Goal: Information Seeking & Learning: Learn about a topic

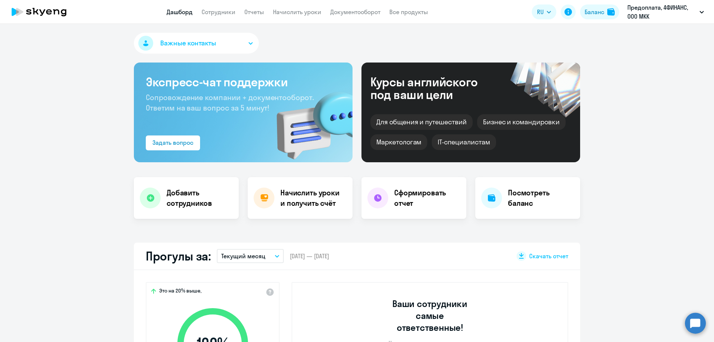
select select "30"
click at [221, 11] on link "Сотрудники" at bounding box center [219, 11] width 34 height 7
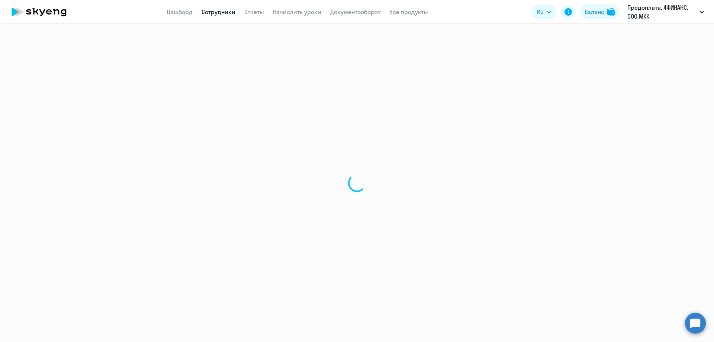
select select "30"
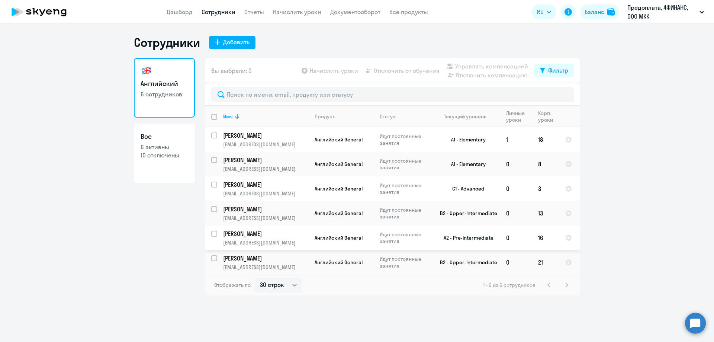
click at [279, 233] on p "[PERSON_NAME]" at bounding box center [265, 233] width 84 height 8
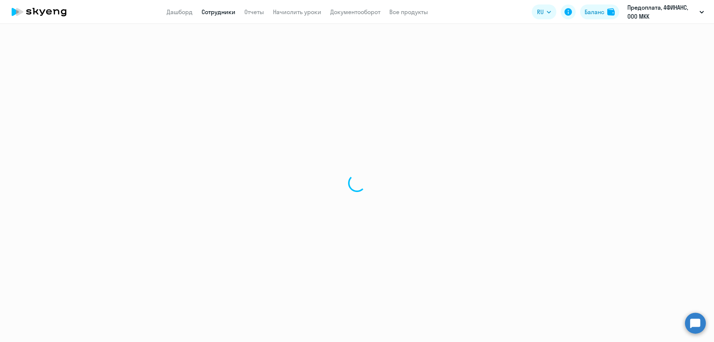
select select "english"
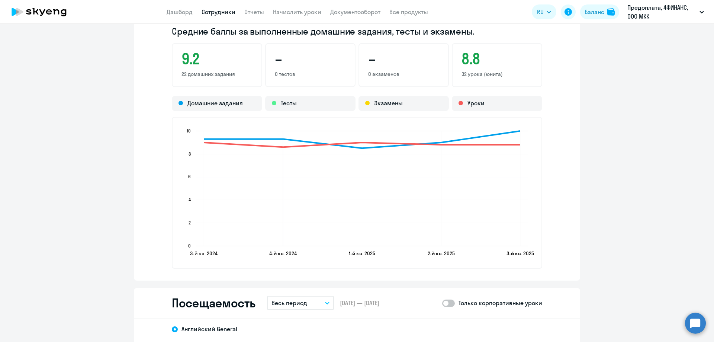
scroll to position [929, 0]
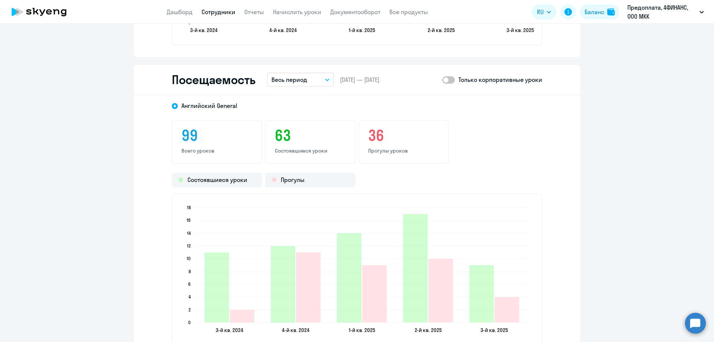
click at [322, 79] on button "Весь период" at bounding box center [300, 79] width 67 height 14
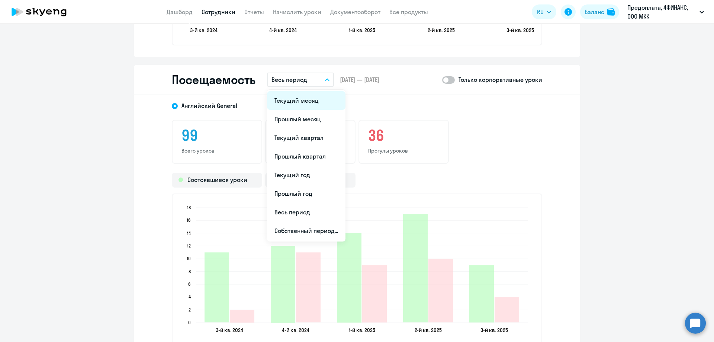
click at [322, 101] on li "Текущий месяц" at bounding box center [306, 100] width 78 height 19
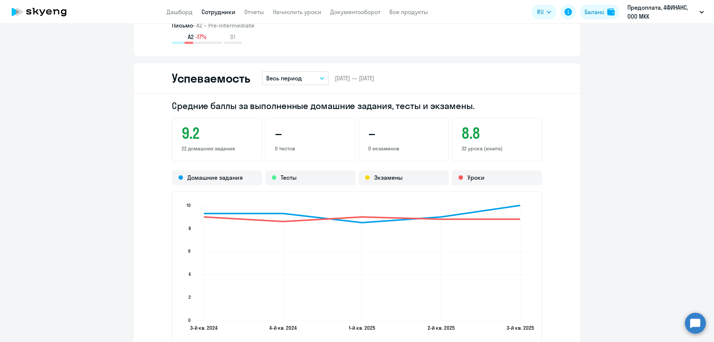
scroll to position [409, 0]
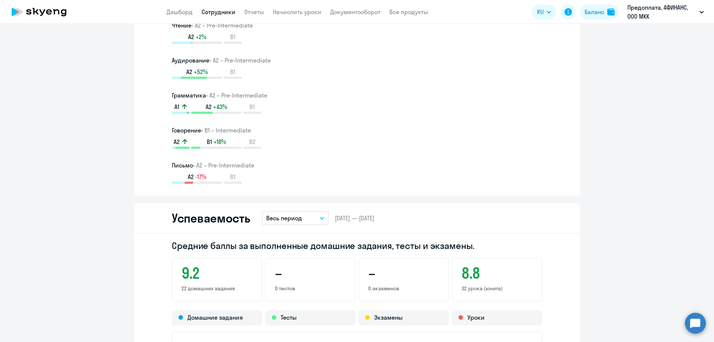
scroll to position [520, 0]
